Goal: Task Accomplishment & Management: Manage account settings

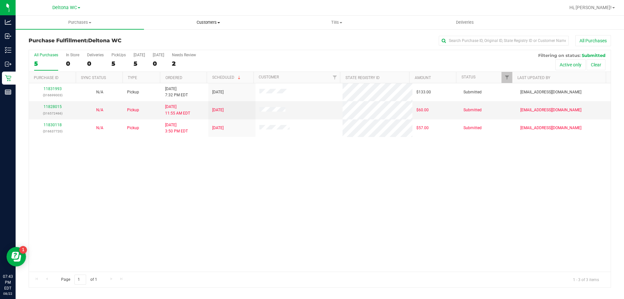
click at [219, 21] on span "Customers" at bounding box center [208, 23] width 128 height 6
click at [201, 40] on li "All customers" at bounding box center [208, 39] width 128 height 8
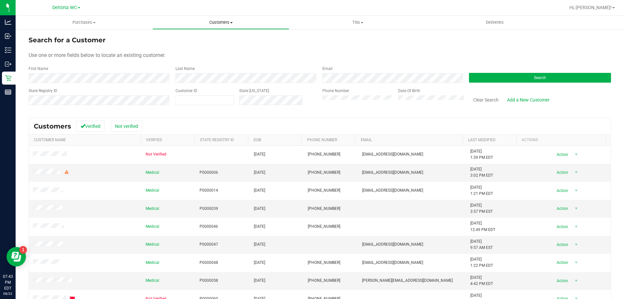
click at [232, 21] on span "Customers" at bounding box center [221, 23] width 136 height 6
click at [218, 36] on li "All customers" at bounding box center [221, 39] width 137 height 8
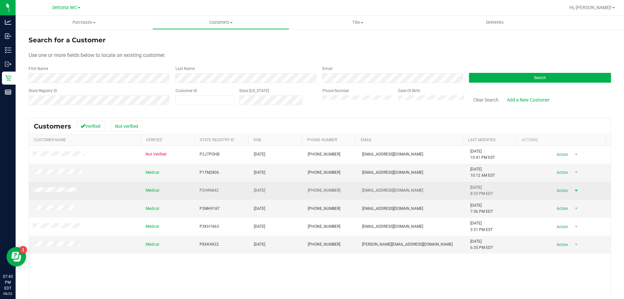
click at [556, 194] on span "Action" at bounding box center [561, 190] width 21 height 9
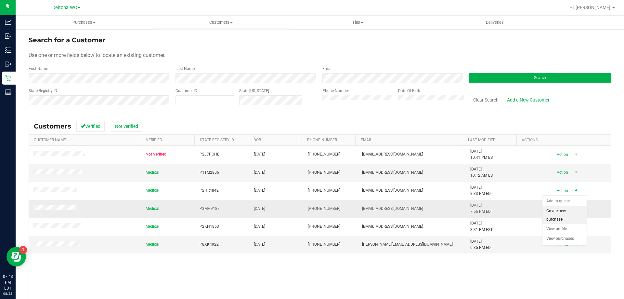
click at [568, 213] on li "Create new purchase" at bounding box center [565, 215] width 44 height 18
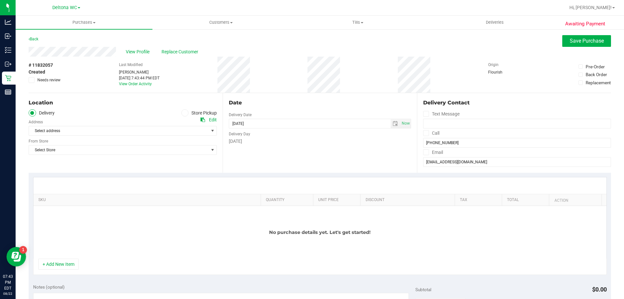
click at [194, 113] on label "Store Pickup" at bounding box center [199, 112] width 36 height 7
click at [0, 0] on input "Store Pickup" at bounding box center [0, 0] width 0 height 0
click at [186, 128] on span "Select Store" at bounding box center [118, 130] width 179 height 9
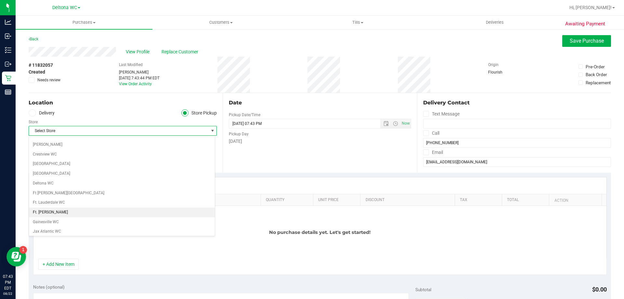
scroll to position [65, 0]
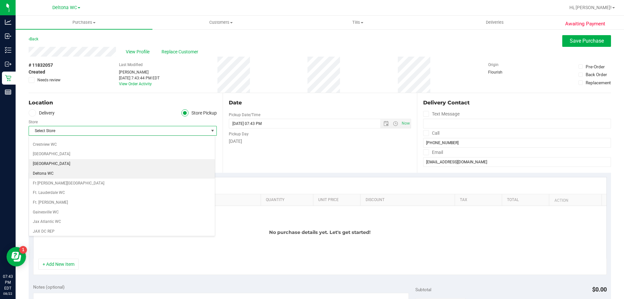
click at [59, 167] on li "[GEOGRAPHIC_DATA]" at bounding box center [122, 164] width 186 height 10
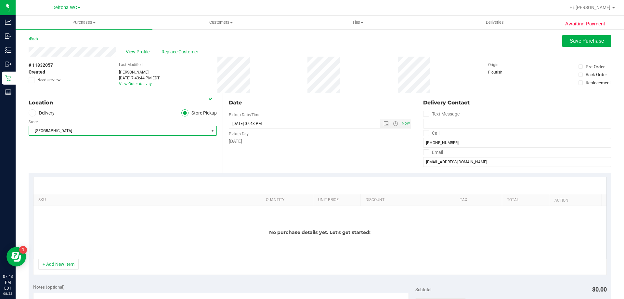
drag, startPoint x: 156, startPoint y: 127, endPoint x: 153, endPoint y: 130, distance: 3.7
click at [156, 127] on span "[GEOGRAPHIC_DATA]" at bounding box center [118, 130] width 179 height 9
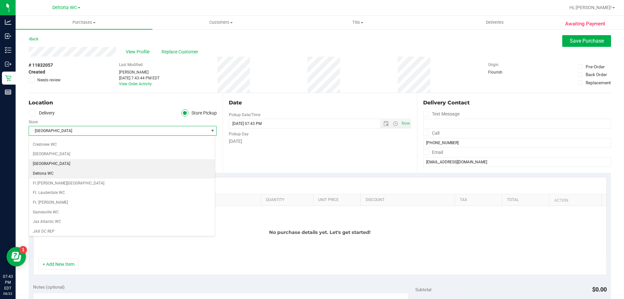
click at [87, 177] on li "Deltona WC" at bounding box center [122, 174] width 186 height 10
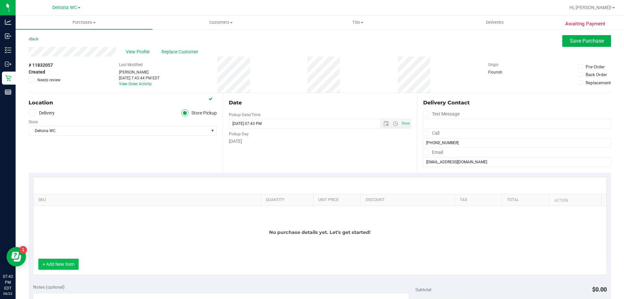
click at [69, 262] on button "+ Add New Item" at bounding box center [58, 264] width 40 height 11
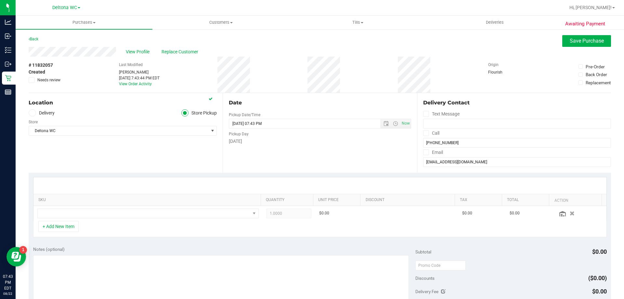
click at [99, 206] on th "SKU" at bounding box center [146, 200] width 227 height 12
click at [98, 208] on td at bounding box center [147, 213] width 229 height 15
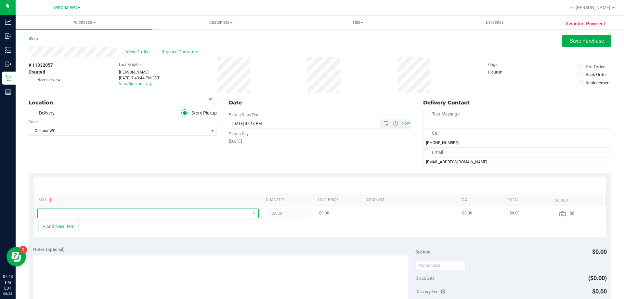
click at [97, 211] on span "NO DATA FOUND" at bounding box center [144, 213] width 213 height 9
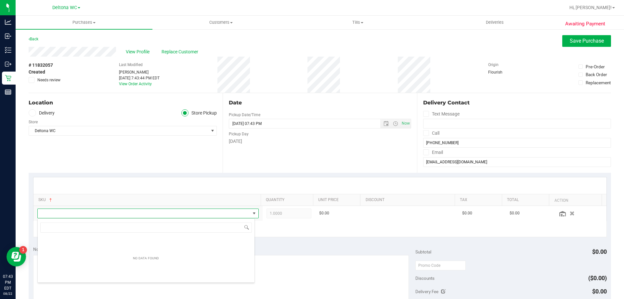
scroll to position [10, 216]
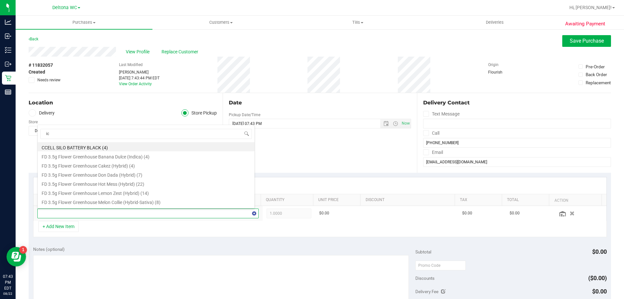
type input "ice"
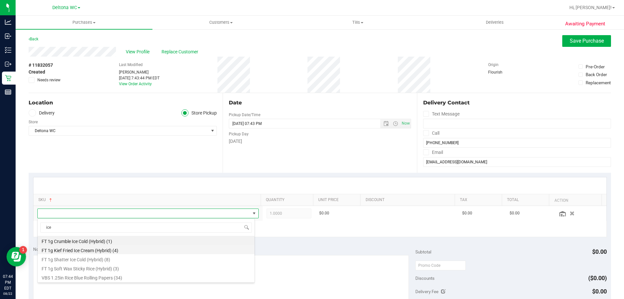
click at [109, 250] on li "FT 1g Kief Fried Ice Cream (Hybrid) (4)" at bounding box center [146, 249] width 217 height 9
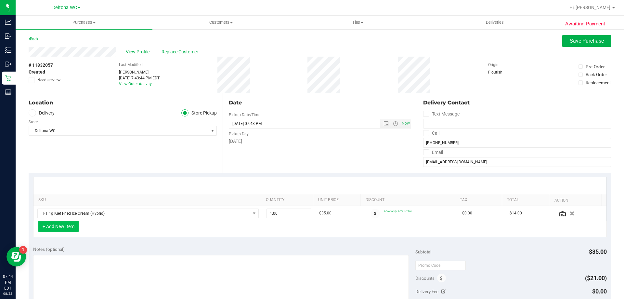
click at [53, 227] on button "+ Add New Item" at bounding box center [58, 226] width 40 height 11
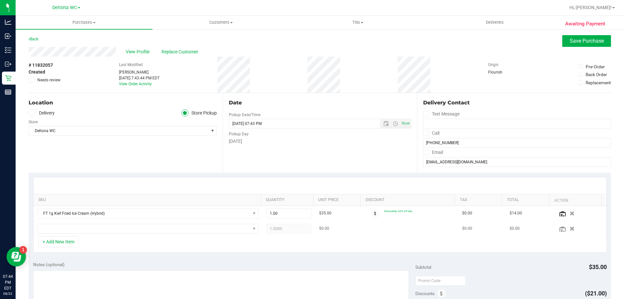
click at [60, 234] on td at bounding box center [147, 228] width 229 height 15
click at [64, 230] on span "NO DATA FOUND" at bounding box center [144, 228] width 213 height 9
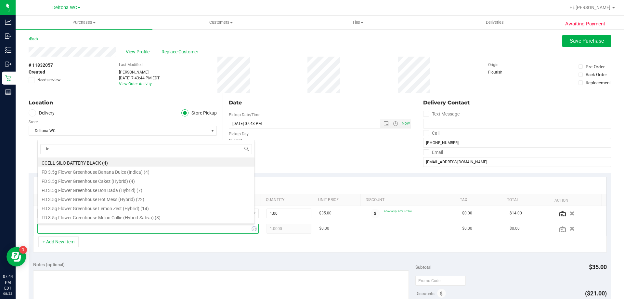
type input "ice"
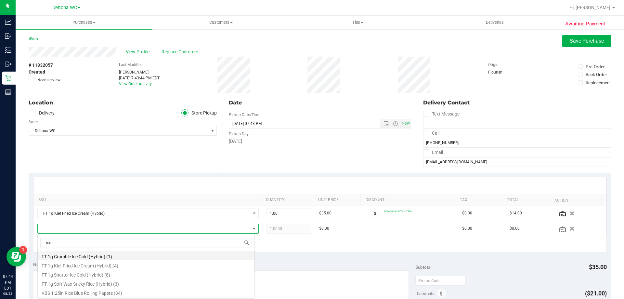
click at [83, 255] on li "FT 1g Crumble Ice Cold (Hybrid) (1)" at bounding box center [146, 255] width 217 height 9
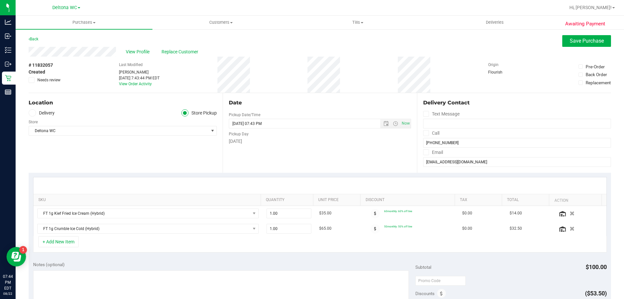
drag, startPoint x: 352, startPoint y: 142, endPoint x: 434, endPoint y: 109, distance: 88.4
click at [353, 142] on div "[DATE]" at bounding box center [320, 141] width 182 height 7
click at [598, 43] on span "Save Purchase" at bounding box center [587, 41] width 34 height 6
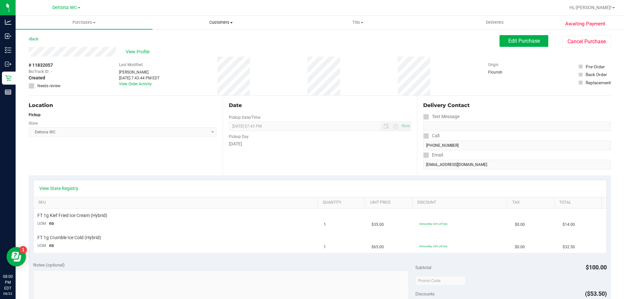
click at [215, 19] on uib-tab-heading "Customers All customers Add a new customer All physicians" at bounding box center [221, 22] width 136 height 13
click at [204, 40] on li "All customers" at bounding box center [221, 39] width 137 height 8
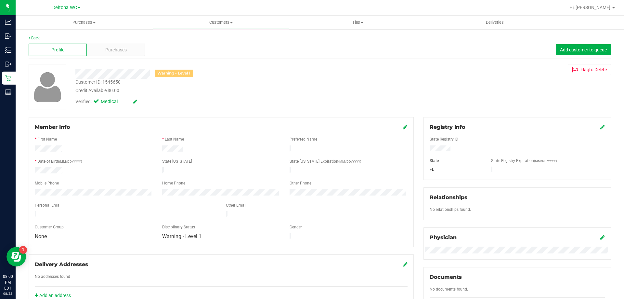
click at [133, 104] on link at bounding box center [135, 101] width 4 height 5
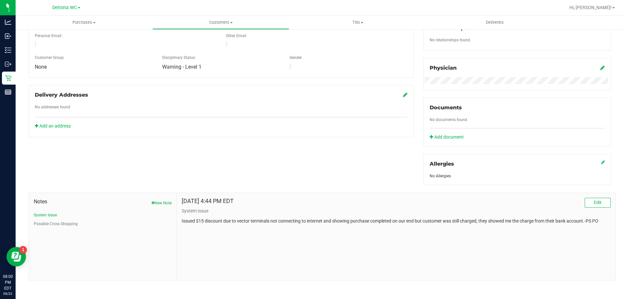
scroll to position [171, 0]
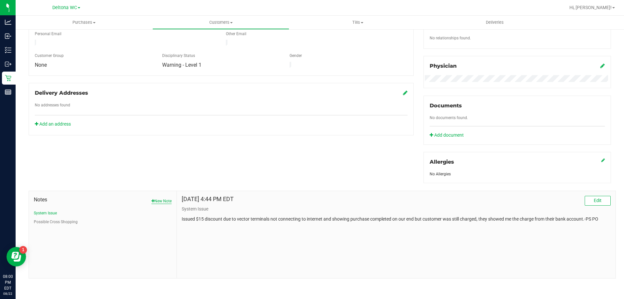
click at [163, 201] on button "New Note" at bounding box center [162, 201] width 20 height 6
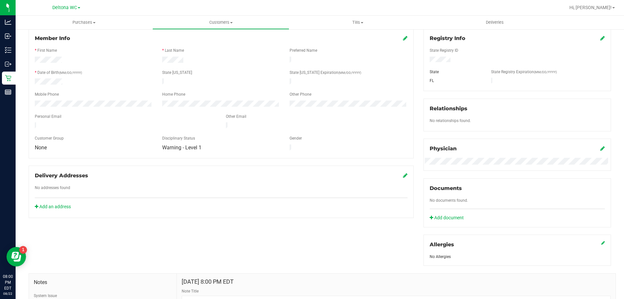
scroll to position [0, 0]
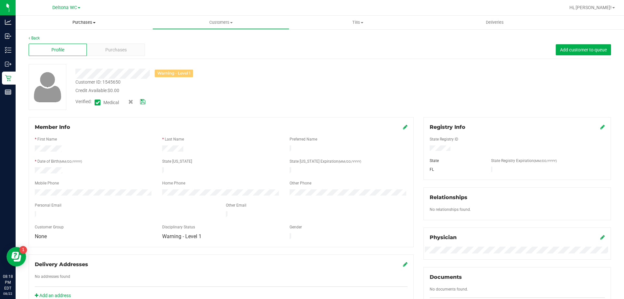
click at [81, 22] on span "Purchases" at bounding box center [84, 23] width 137 height 6
click at [75, 47] on li "Fulfillment" at bounding box center [84, 47] width 137 height 8
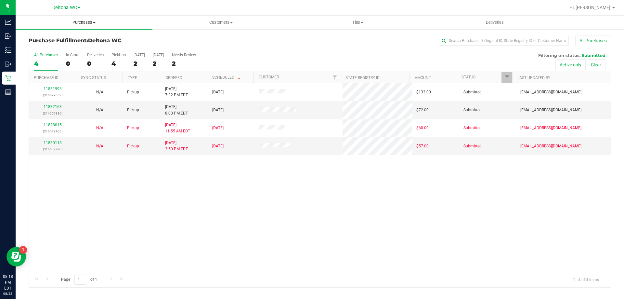
click at [72, 23] on span "Purchases" at bounding box center [84, 23] width 137 height 6
click at [74, 55] on li "All purchases" at bounding box center [84, 55] width 137 height 8
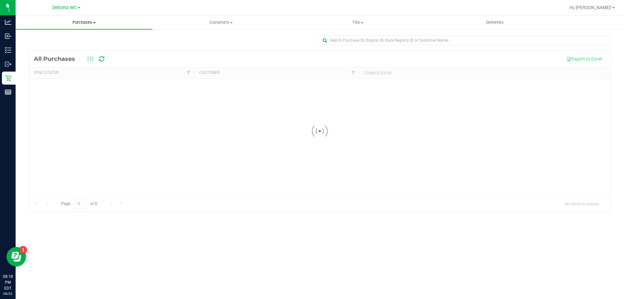
click at [87, 24] on span "Purchases" at bounding box center [84, 23] width 137 height 6
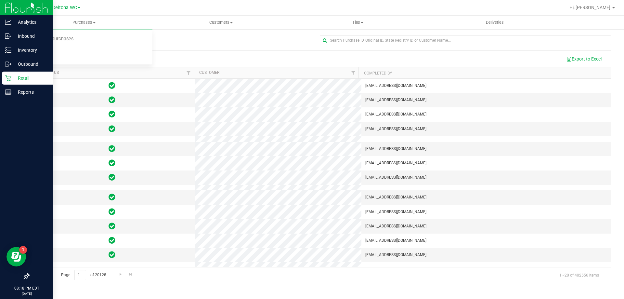
click at [8, 78] on icon at bounding box center [8, 78] width 6 height 6
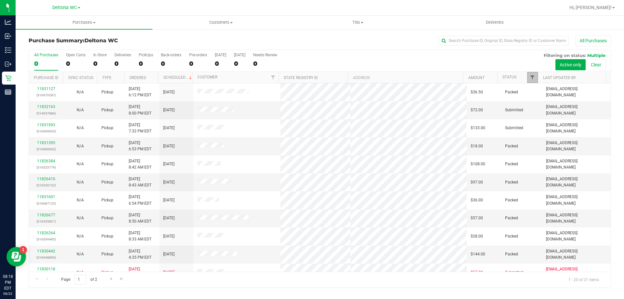
click at [533, 78] on span "Filter" at bounding box center [532, 77] width 5 height 5
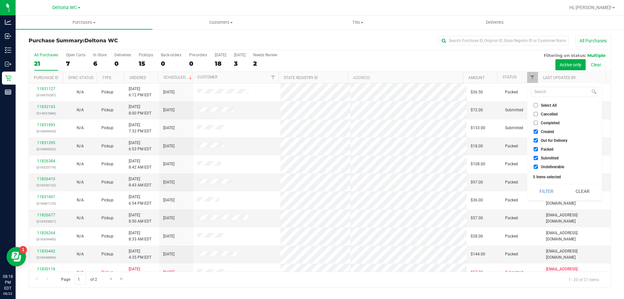
click at [538, 134] on li "Created" at bounding box center [564, 131] width 67 height 7
drag, startPoint x: 534, startPoint y: 129, endPoint x: 536, endPoint y: 138, distance: 8.6
click at [535, 132] on li "Created" at bounding box center [564, 131] width 67 height 7
click at [536, 138] on li "Out for Delivery" at bounding box center [564, 140] width 67 height 7
click at [536, 142] on li "Out for Delivery" at bounding box center [564, 140] width 67 height 7
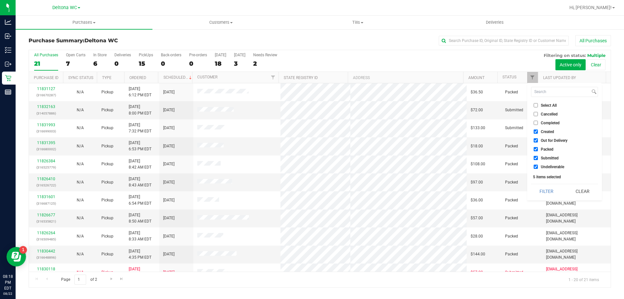
click at [536, 141] on input "Out for Delivery" at bounding box center [536, 140] width 4 height 4
checkbox input "false"
click at [535, 134] on li "Created" at bounding box center [564, 131] width 67 height 7
click at [536, 132] on input "Created" at bounding box center [536, 131] width 4 height 4
checkbox input "false"
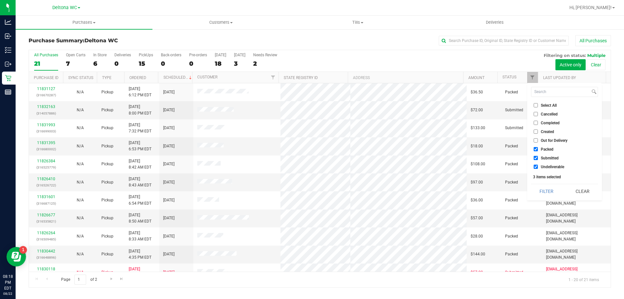
click at [536, 156] on input "Submitted" at bounding box center [536, 158] width 4 height 4
checkbox input "false"
click at [537, 167] on input "Undeliverable" at bounding box center [536, 167] width 4 height 4
checkbox input "false"
click at [463, 58] on div "All Purchases 21 Open Carts 7 In Store 6 Deliveries 0 PickUps 15 Back-orders 0 …" at bounding box center [320, 61] width 582 height 22
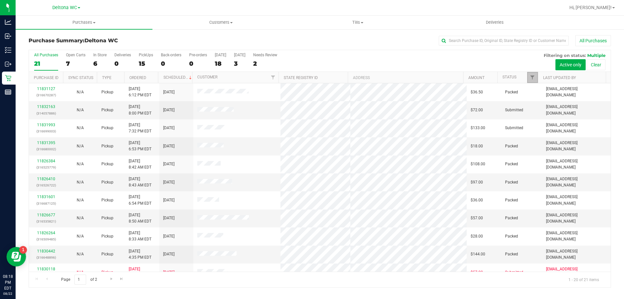
click at [536, 76] on link "Filter" at bounding box center [532, 77] width 11 height 11
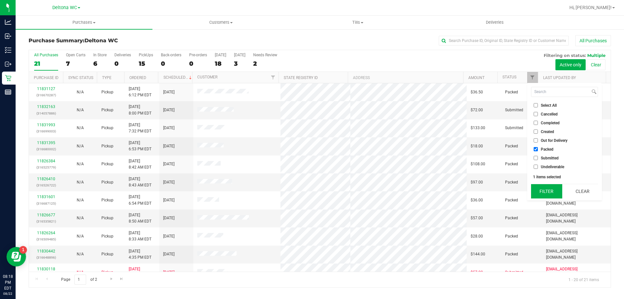
click at [553, 196] on button "Filter" at bounding box center [546, 191] width 31 height 14
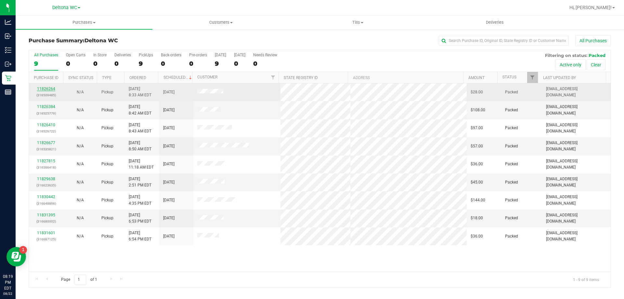
click at [47, 89] on link "11826264" at bounding box center [46, 88] width 18 height 5
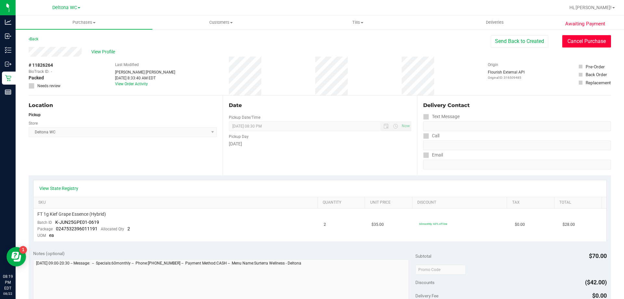
click at [595, 42] on button "Cancel Purchase" at bounding box center [587, 41] width 49 height 12
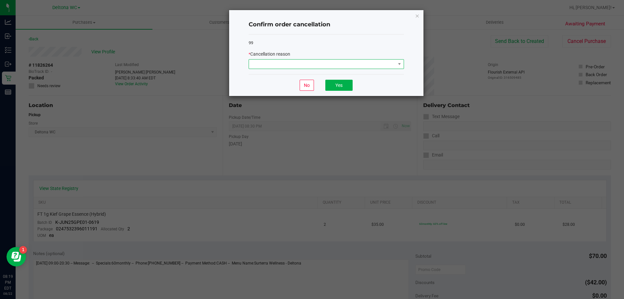
click at [392, 66] on span at bounding box center [322, 64] width 147 height 9
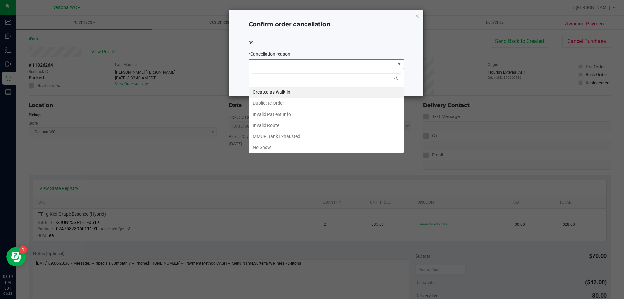
scroll to position [10, 155]
click at [314, 149] on li "No Show" at bounding box center [326, 147] width 155 height 11
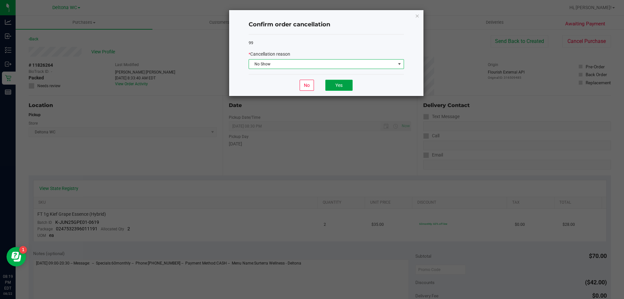
click at [339, 80] on button "Yes" at bounding box center [339, 85] width 27 height 11
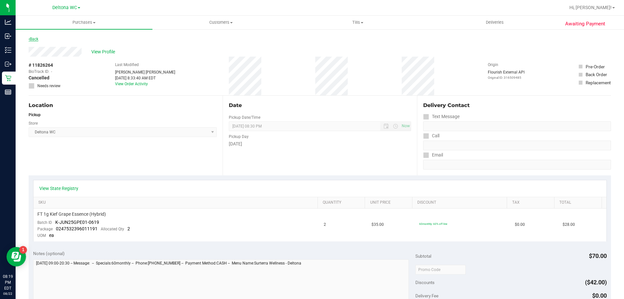
click at [38, 39] on link "Back" at bounding box center [34, 39] width 10 height 5
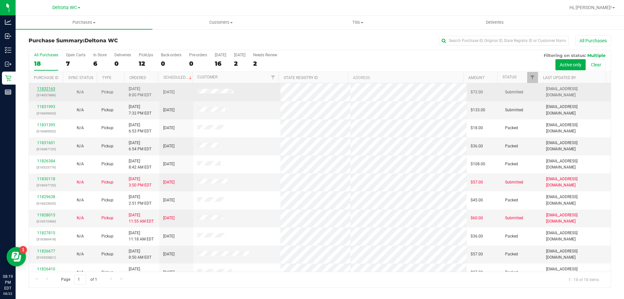
click at [52, 89] on link "11832163" at bounding box center [46, 88] width 18 height 5
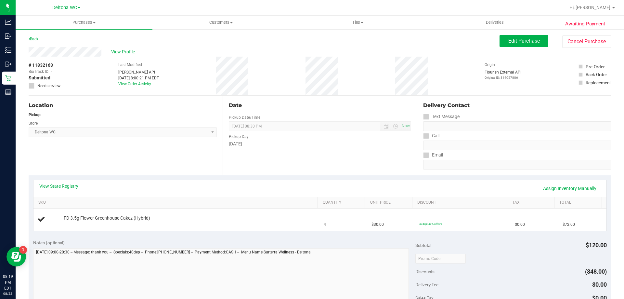
click at [36, 36] on div "Back" at bounding box center [34, 39] width 10 height 8
click at [31, 41] on div "Back" at bounding box center [34, 39] width 10 height 8
click at [33, 38] on link "Back" at bounding box center [34, 39] width 10 height 5
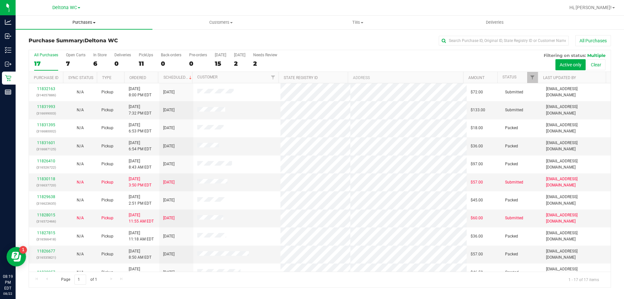
click at [89, 24] on span "Purchases" at bounding box center [84, 23] width 137 height 6
click at [525, 81] on th "Status" at bounding box center [518, 77] width 41 height 11
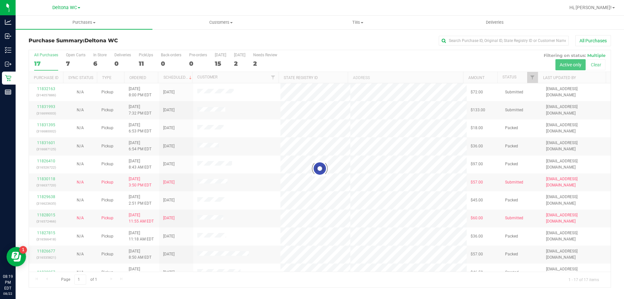
click at [531, 77] on div at bounding box center [320, 168] width 582 height 237
click at [532, 77] on div at bounding box center [320, 168] width 582 height 237
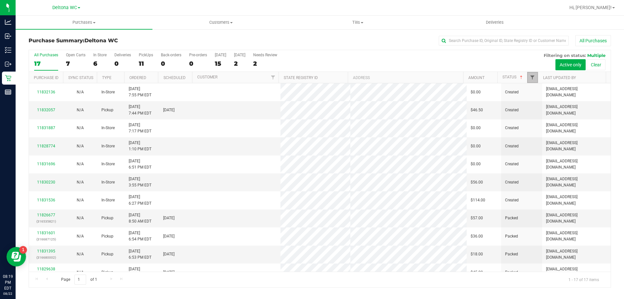
click at [532, 78] on span "Filter" at bounding box center [532, 77] width 5 height 5
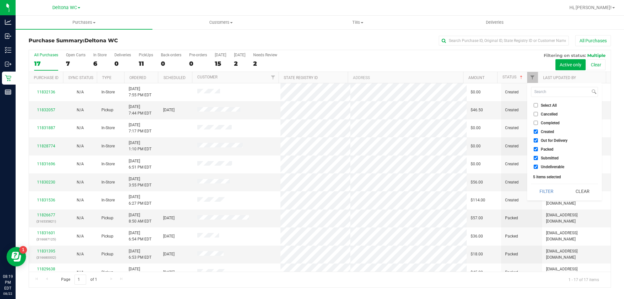
click at [537, 132] on input "Created" at bounding box center [536, 131] width 4 height 4
checkbox input "false"
click at [537, 139] on input "Out for Delivery" at bounding box center [536, 140] width 4 height 4
checkbox input "false"
click at [536, 145] on ul "Select All Cancelled Completed Created Out for Delivery Packed Submitted Undeli…" at bounding box center [564, 136] width 67 height 68
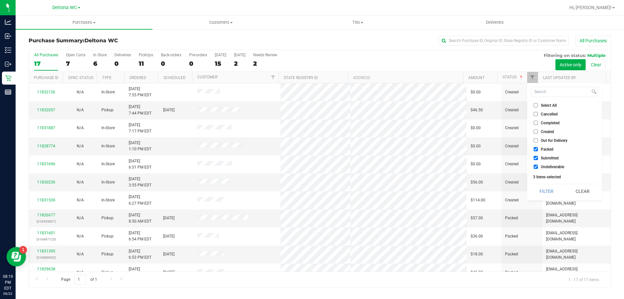
click at [537, 148] on input "Packed" at bounding box center [536, 149] width 4 height 4
click at [537, 149] on input "Packed" at bounding box center [536, 149] width 4 height 4
checkbox input "true"
click at [537, 155] on ul "Select All Cancelled Completed Created Out for Delivery Packed Submitted Undeli…" at bounding box center [564, 136] width 67 height 68
drag, startPoint x: 537, startPoint y: 158, endPoint x: 536, endPoint y: 165, distance: 7.6
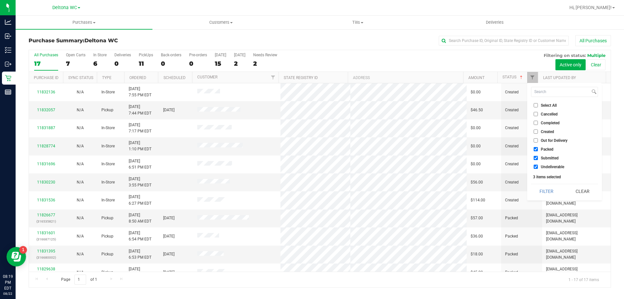
click at [537, 158] on input "Submitted" at bounding box center [536, 158] width 4 height 4
checkbox input "false"
click at [535, 167] on input "Undeliverable" at bounding box center [536, 167] width 4 height 4
checkbox input "false"
click at [547, 193] on button "Filter" at bounding box center [546, 191] width 31 height 14
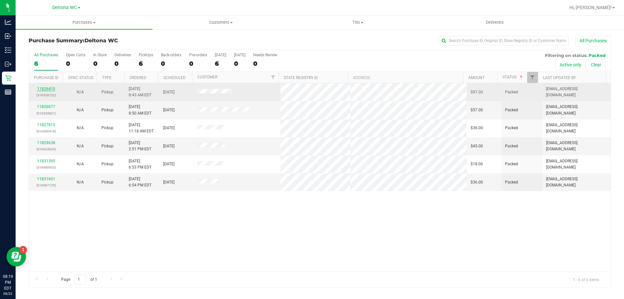
click at [48, 87] on link "11826410" at bounding box center [46, 88] width 18 height 5
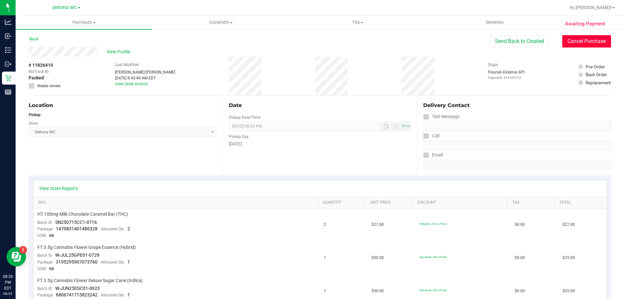
click at [599, 44] on button "Cancel Purchase" at bounding box center [587, 41] width 49 height 12
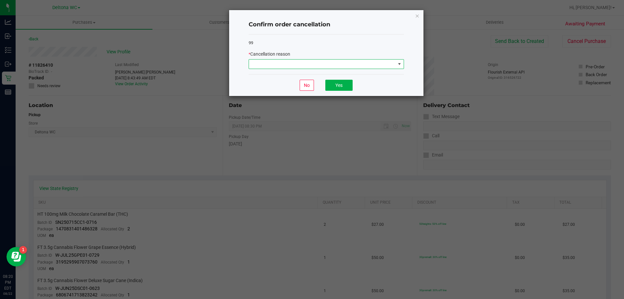
click at [393, 65] on span at bounding box center [322, 64] width 147 height 9
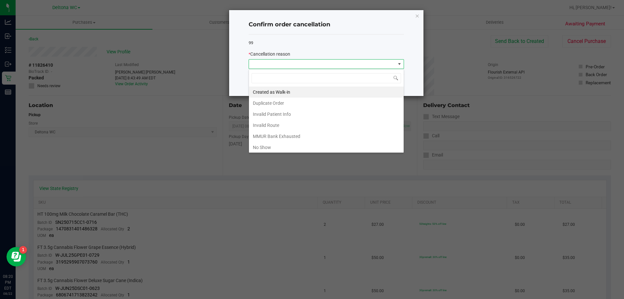
scroll to position [10, 155]
click at [334, 147] on li "No Show" at bounding box center [326, 147] width 155 height 11
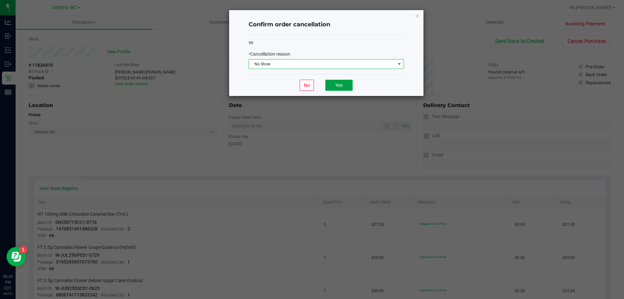
click at [341, 81] on button "Yes" at bounding box center [339, 85] width 27 height 11
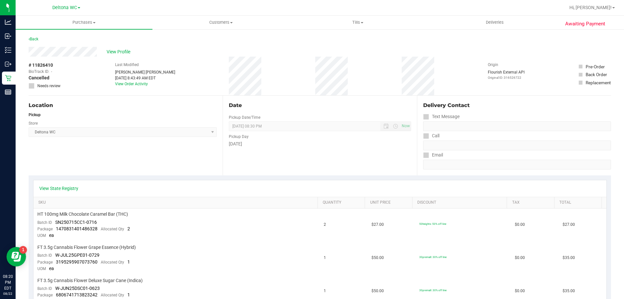
click at [33, 37] on link "Back" at bounding box center [34, 39] width 10 height 5
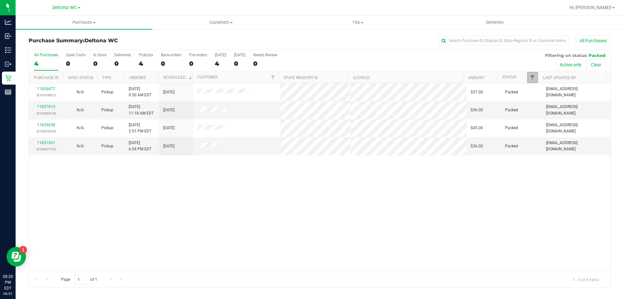
click at [534, 77] on span "Filter" at bounding box center [532, 77] width 5 height 5
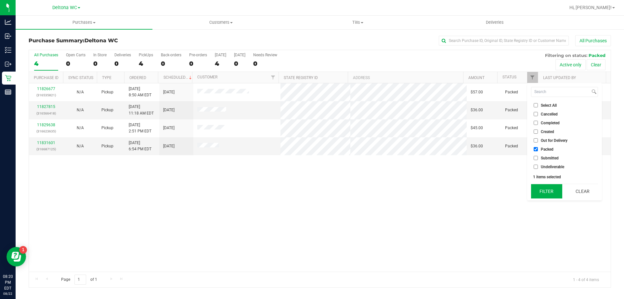
click at [551, 190] on button "Filter" at bounding box center [546, 191] width 31 height 14
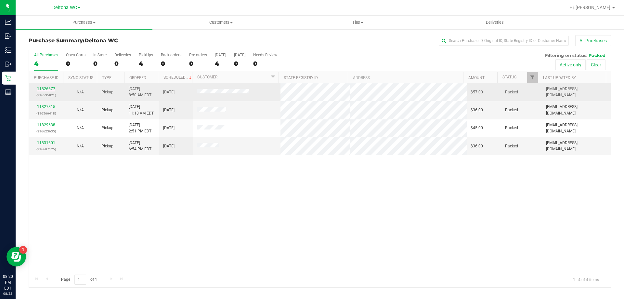
click at [50, 86] on link "11826677" at bounding box center [46, 88] width 18 height 5
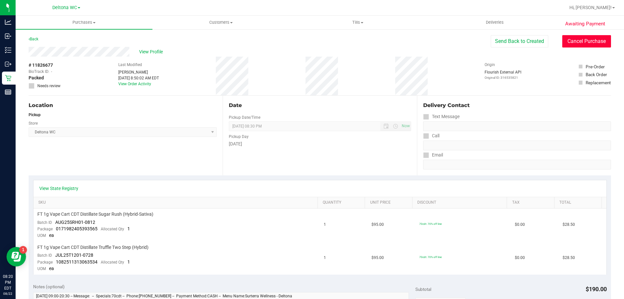
click at [581, 39] on button "Cancel Purchase" at bounding box center [587, 41] width 49 height 12
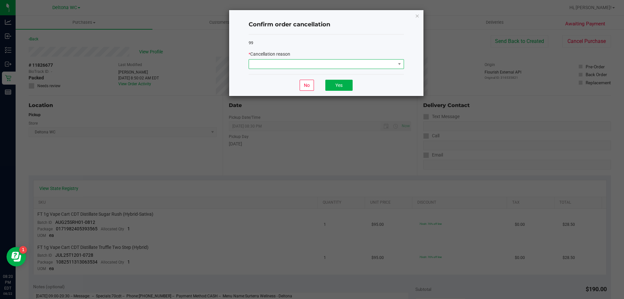
click at [375, 68] on span at bounding box center [322, 64] width 147 height 9
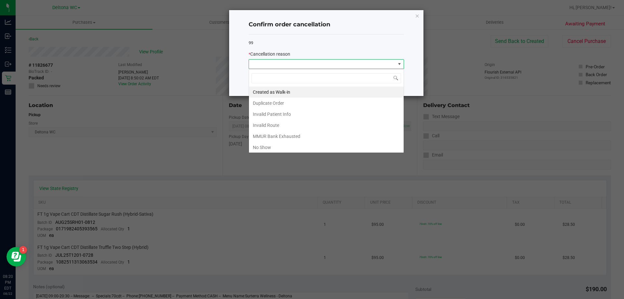
scroll to position [10, 155]
click at [377, 65] on span at bounding box center [322, 64] width 147 height 9
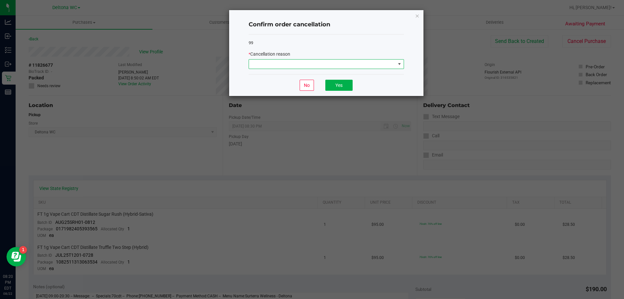
click at [377, 64] on span at bounding box center [322, 64] width 147 height 9
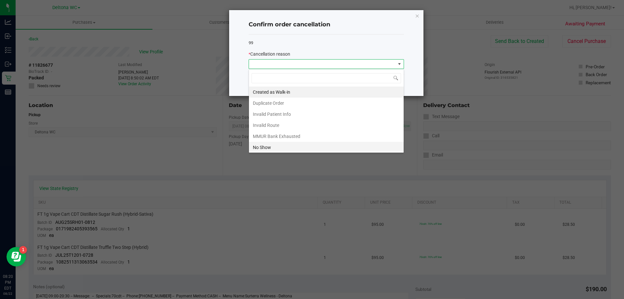
click at [321, 148] on li "No Show" at bounding box center [326, 147] width 155 height 11
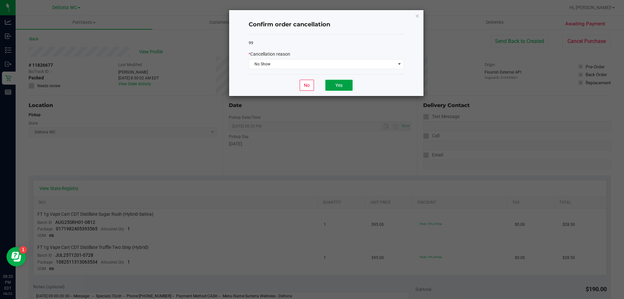
click at [334, 83] on button "Yes" at bounding box center [339, 85] width 27 height 11
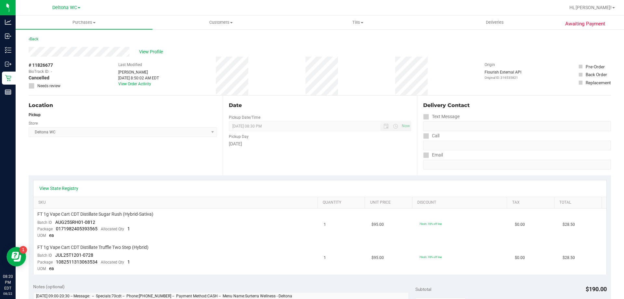
click at [40, 40] on div "Back" at bounding box center [320, 41] width 583 height 12
click at [37, 40] on link "Back" at bounding box center [34, 39] width 10 height 5
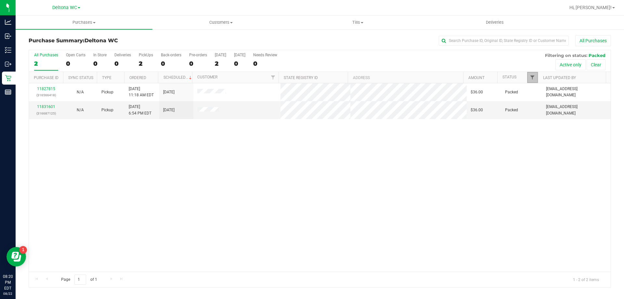
click at [533, 76] on span "Filter" at bounding box center [532, 77] width 5 height 5
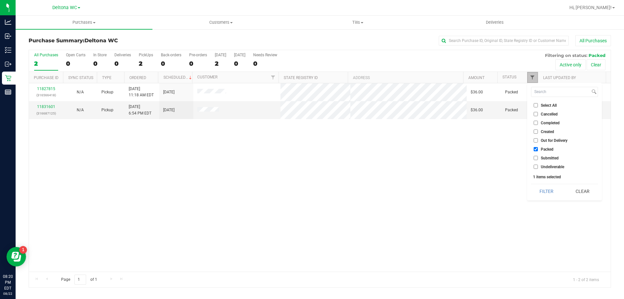
click at [533, 77] on span "Filter" at bounding box center [532, 77] width 5 height 5
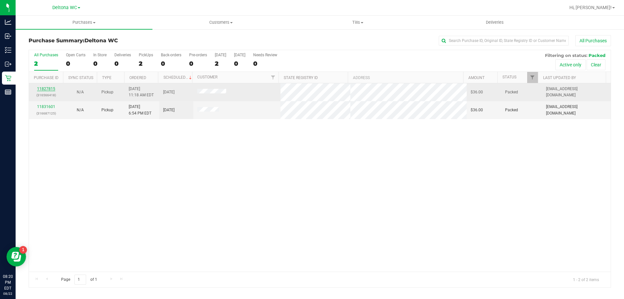
click at [44, 87] on link "11827815" at bounding box center [46, 88] width 18 height 5
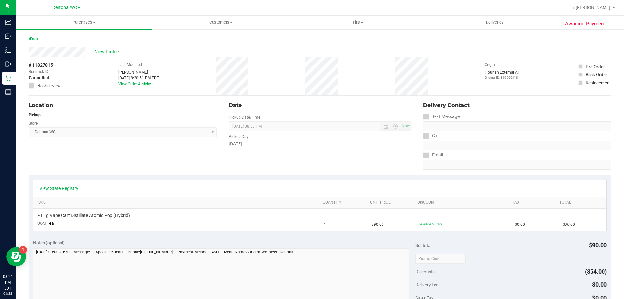
click at [34, 38] on link "Back" at bounding box center [34, 39] width 10 height 5
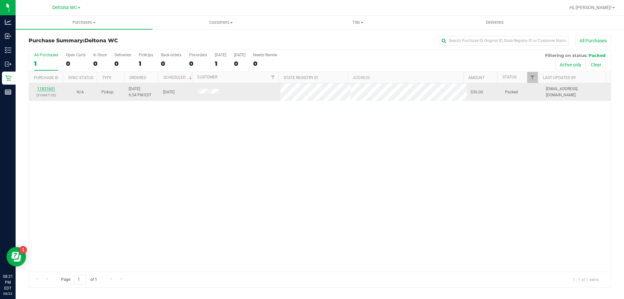
click at [45, 91] on div "11831601 (316687125)" at bounding box center [46, 92] width 26 height 12
click at [45, 90] on link "11831601" at bounding box center [46, 88] width 18 height 5
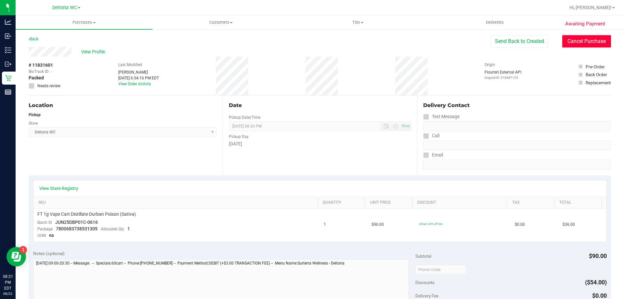
click at [573, 37] on button "Cancel Purchase" at bounding box center [587, 41] width 49 height 12
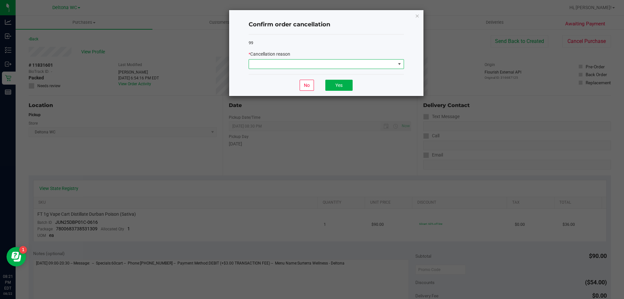
click at [369, 68] on span at bounding box center [322, 64] width 147 height 9
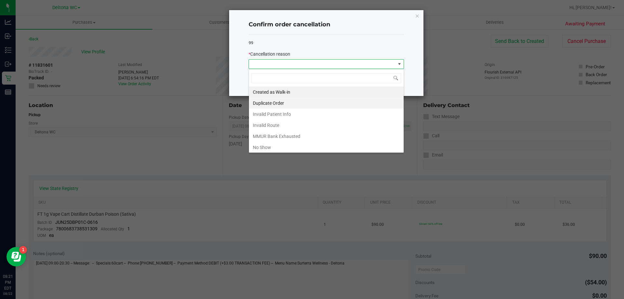
scroll to position [10, 155]
click at [342, 145] on li "No Show" at bounding box center [326, 147] width 155 height 11
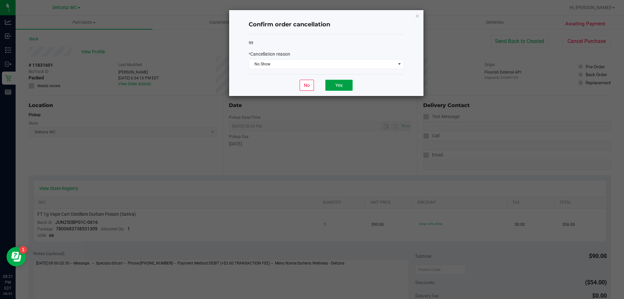
click at [344, 85] on button "Yes" at bounding box center [339, 85] width 27 height 11
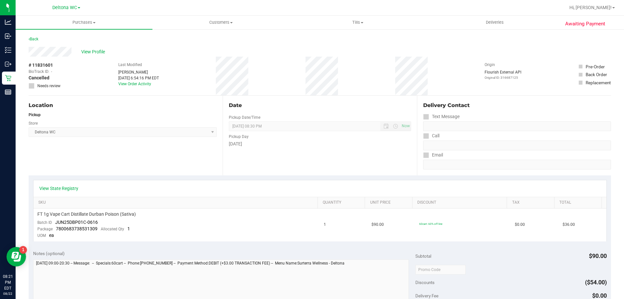
click at [36, 36] on div "Back" at bounding box center [34, 39] width 10 height 8
click at [33, 36] on div "Back" at bounding box center [34, 39] width 10 height 8
click at [35, 38] on link "Back" at bounding box center [34, 39] width 10 height 5
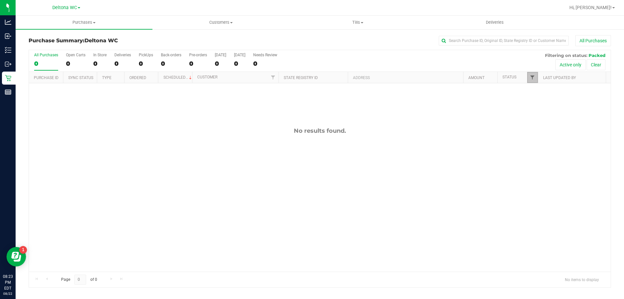
click at [532, 75] on link "Filter" at bounding box center [532, 77] width 11 height 11
click at [532, 73] on link "Filter" at bounding box center [532, 77] width 11 height 11
click at [601, 8] on span "Hi, [PERSON_NAME]!" at bounding box center [591, 7] width 42 height 5
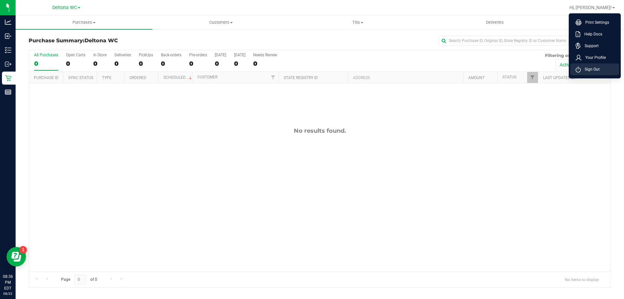
click at [589, 67] on span "Sign Out" at bounding box center [590, 69] width 19 height 7
